Goal: Find specific page/section: Find specific page/section

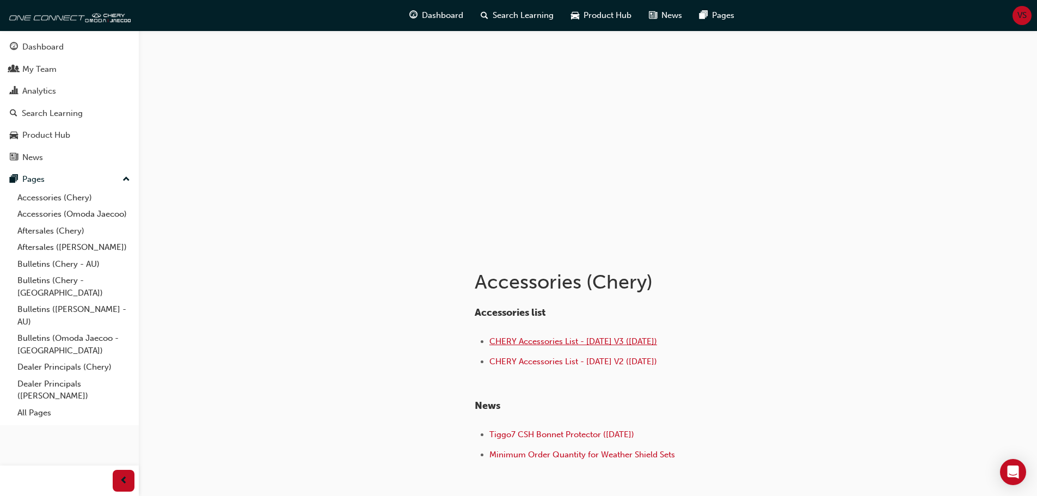
click at [543, 340] on span "CHERY Accessories List - [DATE] V3 ([DATE])" at bounding box center [573, 341] width 168 height 10
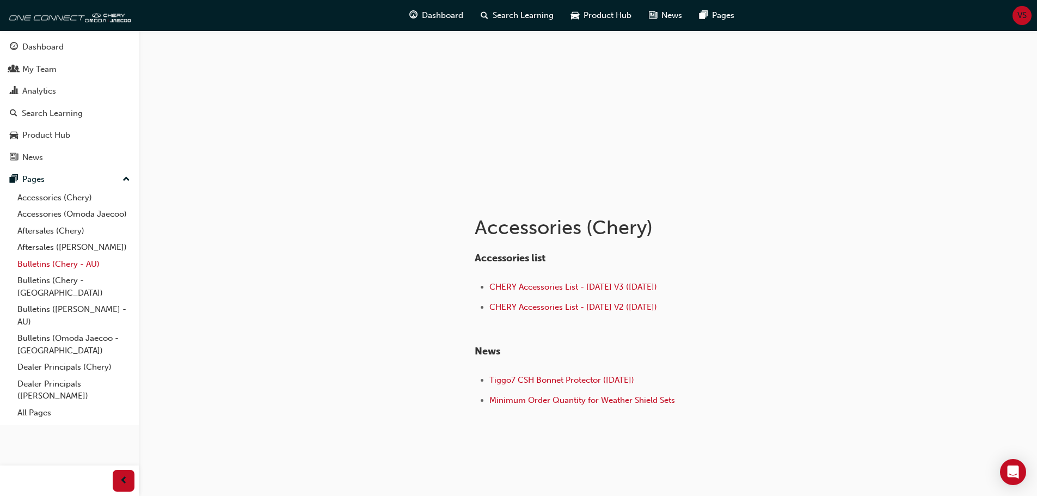
click at [40, 263] on link "Bulletins (Chery - AU)" at bounding box center [73, 264] width 121 height 17
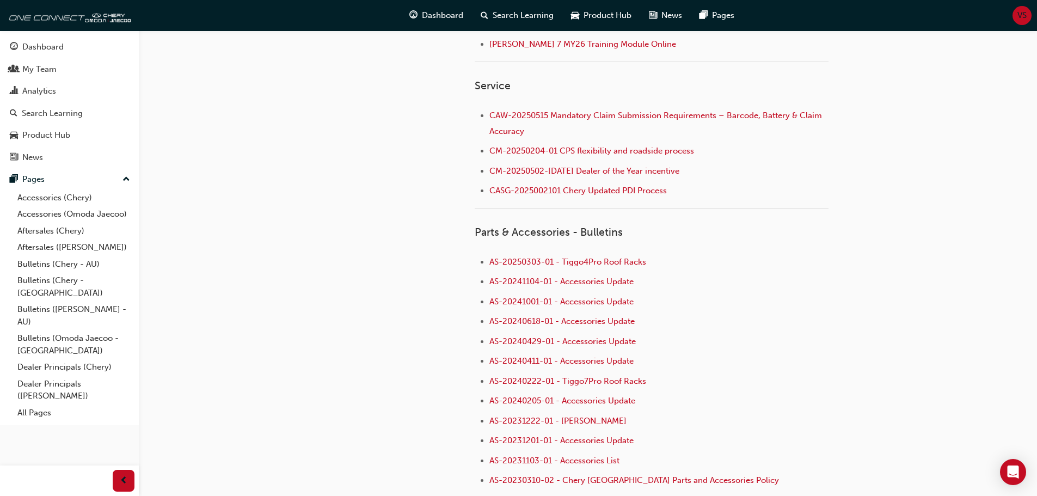
scroll to position [653, 0]
